Goal: Information Seeking & Learning: Find specific fact

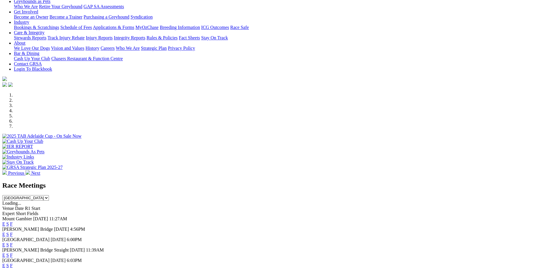
scroll to position [173, 0]
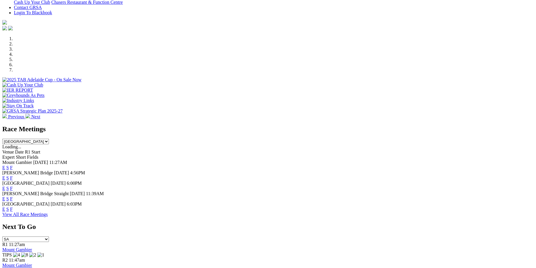
click at [2, 139] on select "[GEOGRAPHIC_DATA] [GEOGRAPHIC_DATA] [GEOGRAPHIC_DATA] [GEOGRAPHIC_DATA] [GEOGRA…" at bounding box center [25, 141] width 47 height 5
select select "[GEOGRAPHIC_DATA]"
click option "New South Wales" at bounding box center [0, 0] width 0 height 0
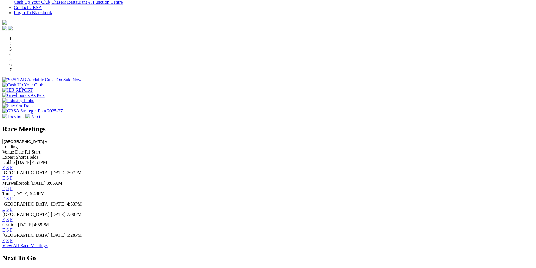
click at [13, 217] on link "F" at bounding box center [11, 219] width 3 height 5
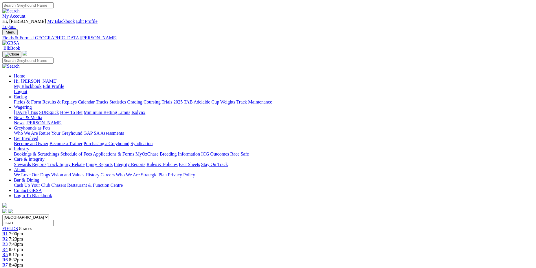
click at [27, 94] on link "Racing" at bounding box center [20, 96] width 13 height 5
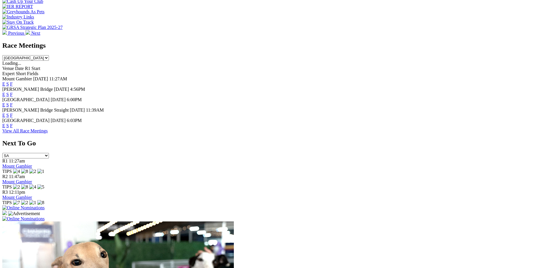
scroll to position [248, 0]
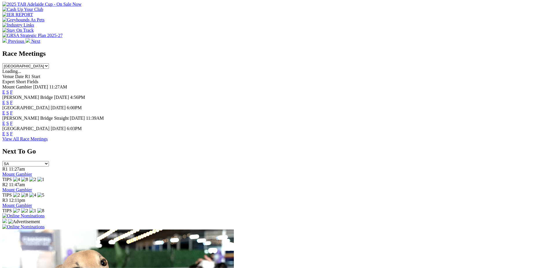
click at [45, 213] on img at bounding box center [23, 215] width 42 height 5
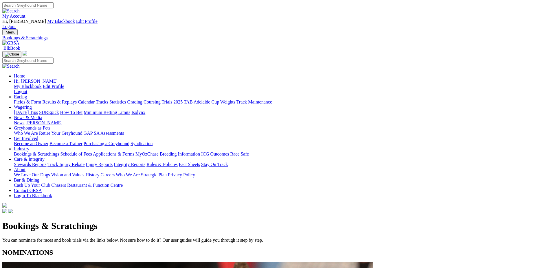
click at [27, 94] on link "Racing" at bounding box center [20, 96] width 13 height 5
click at [41, 100] on link "Fields & Form" at bounding box center [27, 102] width 27 height 5
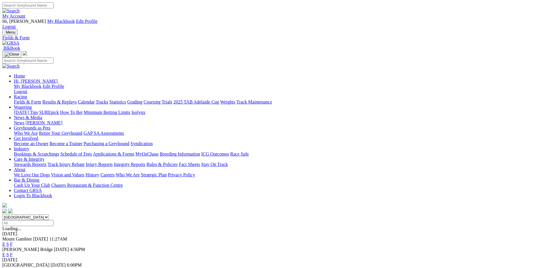
click at [13, 252] on link "F" at bounding box center [11, 254] width 3 height 5
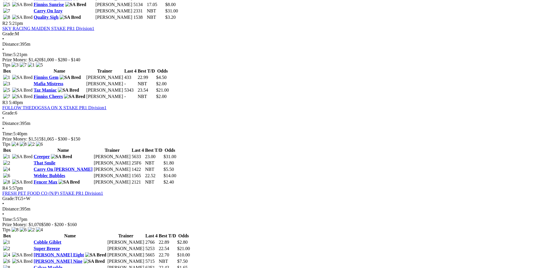
scroll to position [386, 0]
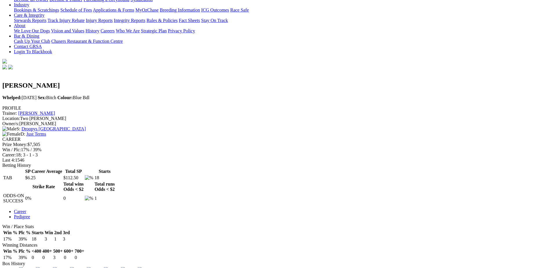
scroll to position [149, 0]
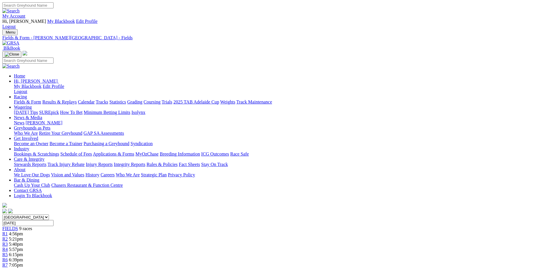
click at [2, 215] on select "South Australia New South Wales Northern Territory Queensland Tasmania Victoria…" at bounding box center [25, 217] width 47 height 5
select select "[GEOGRAPHIC_DATA]"
click option "New South Wales" at bounding box center [0, 0] width 0 height 0
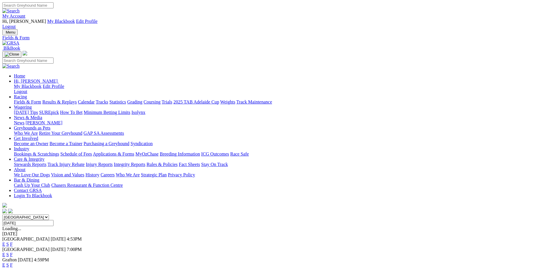
click at [13, 252] on link "F" at bounding box center [11, 254] width 3 height 5
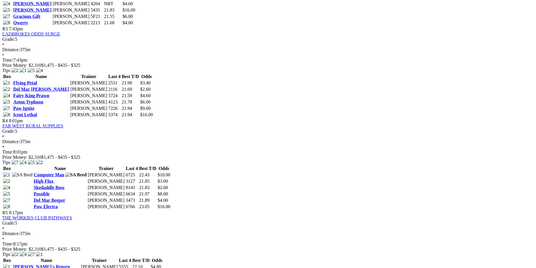
scroll to position [501, 0]
